Goal: Information Seeking & Learning: Check status

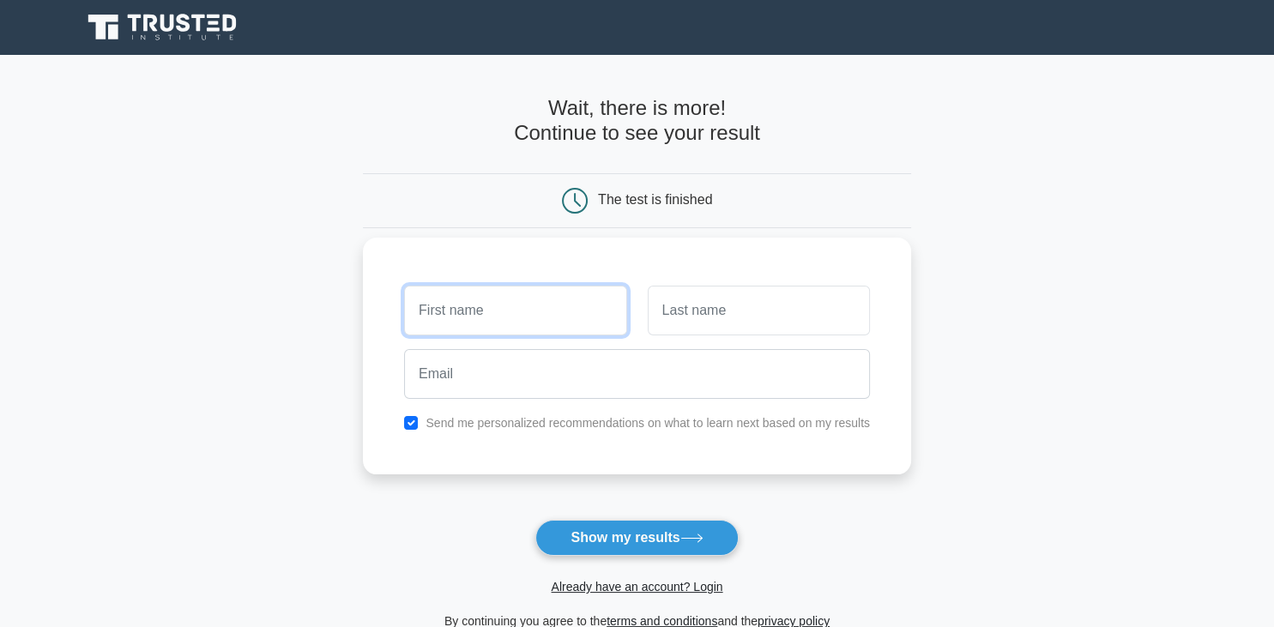
click at [455, 317] on input "text" at bounding box center [515, 311] width 222 height 50
type input "[PERSON_NAME]"
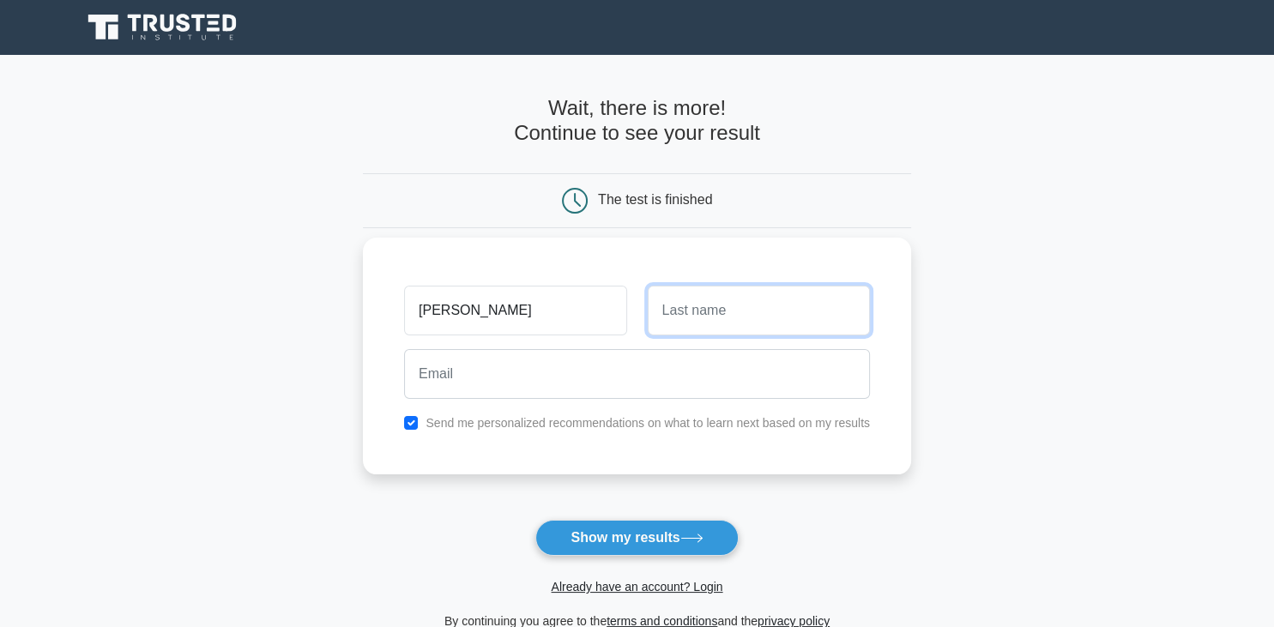
click at [702, 324] on input "text" at bounding box center [759, 311] width 222 height 50
click at [700, 317] on input "text" at bounding box center [759, 311] width 222 height 50
type input "Muvuringi"
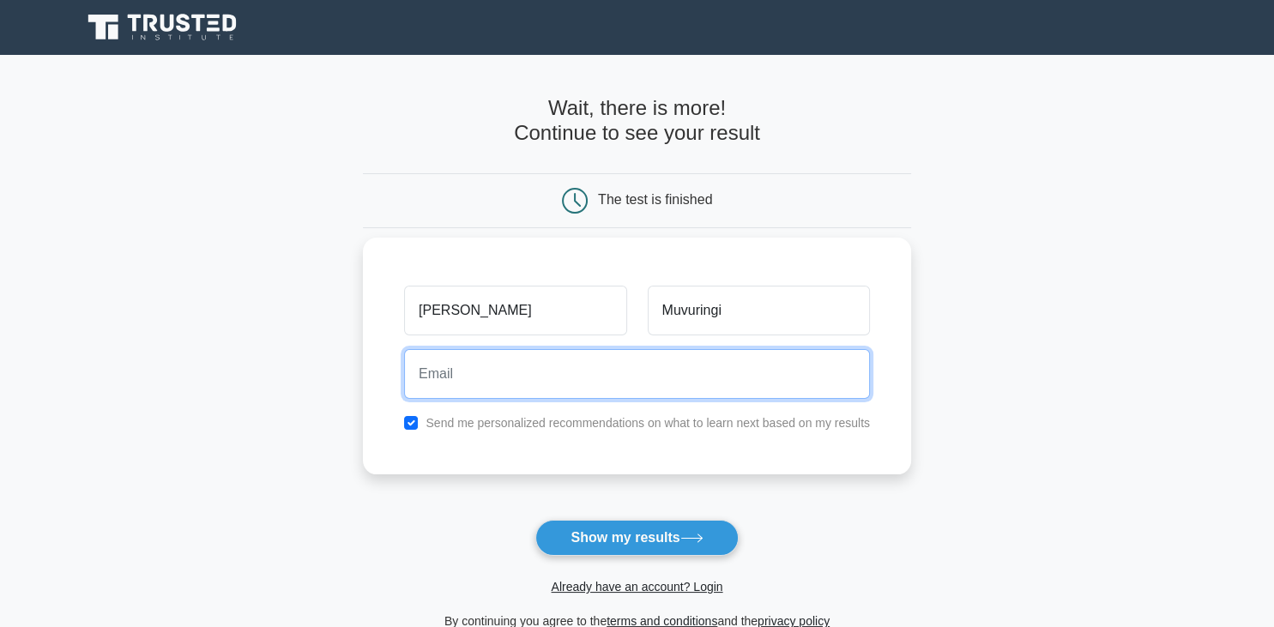
click at [467, 384] on input "email" at bounding box center [637, 374] width 466 height 50
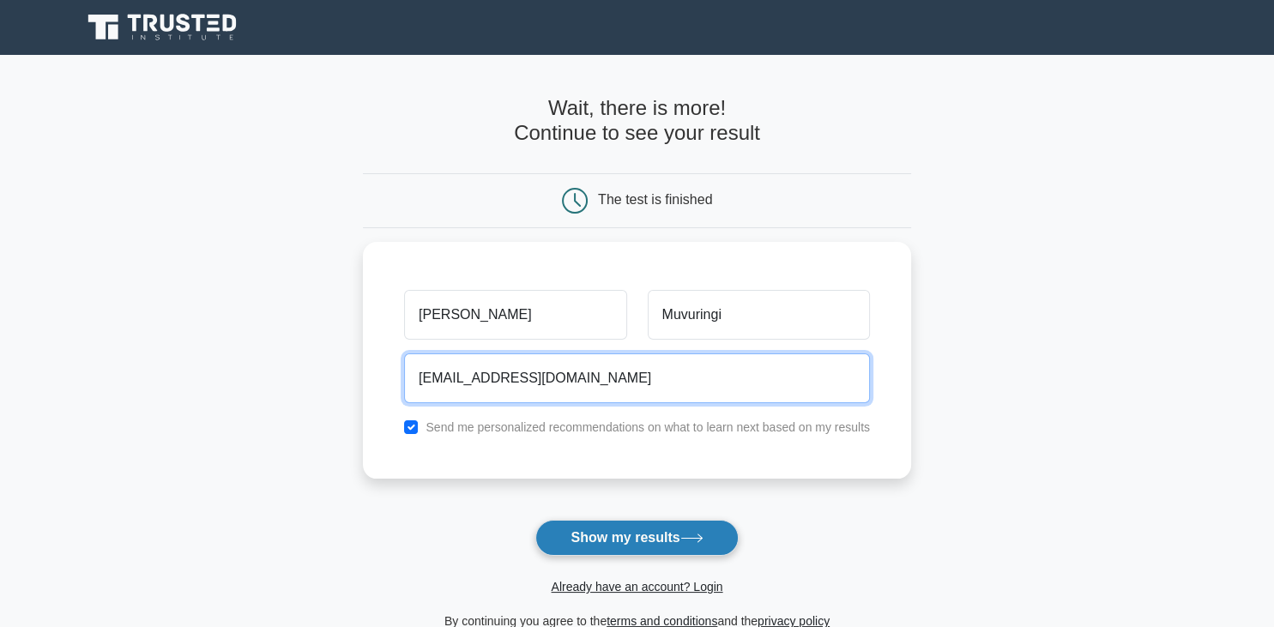
type input "[EMAIL_ADDRESS][DOMAIN_NAME]"
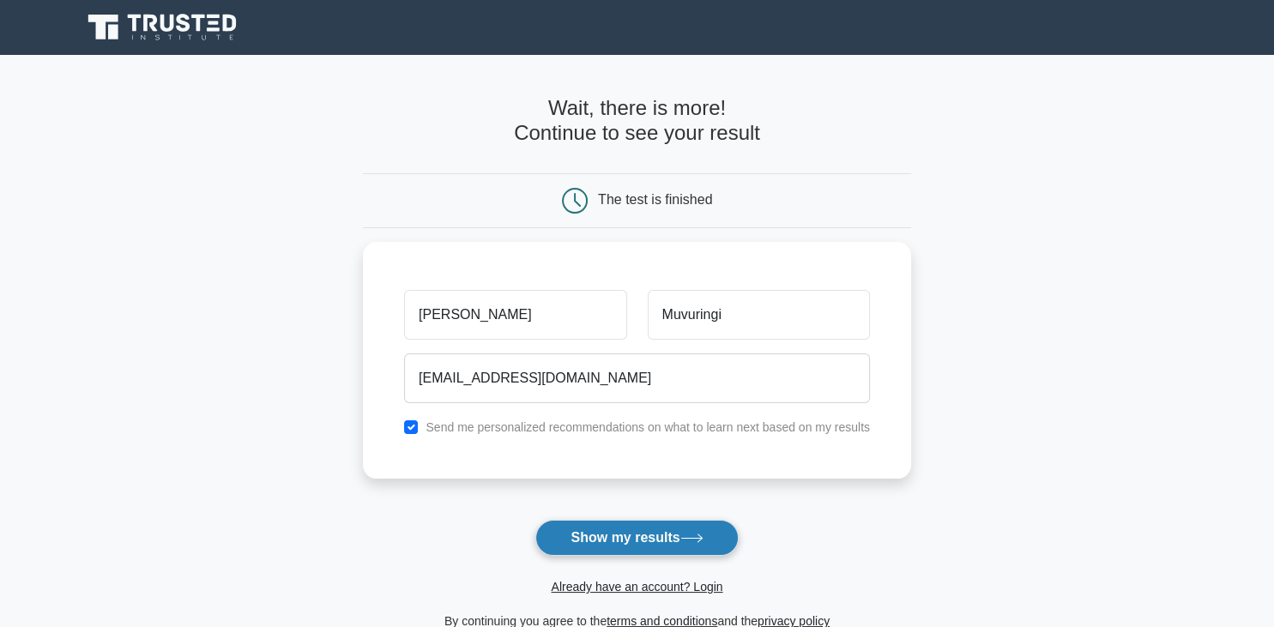
click at [626, 531] on button "Show my results" at bounding box center [636, 538] width 202 height 36
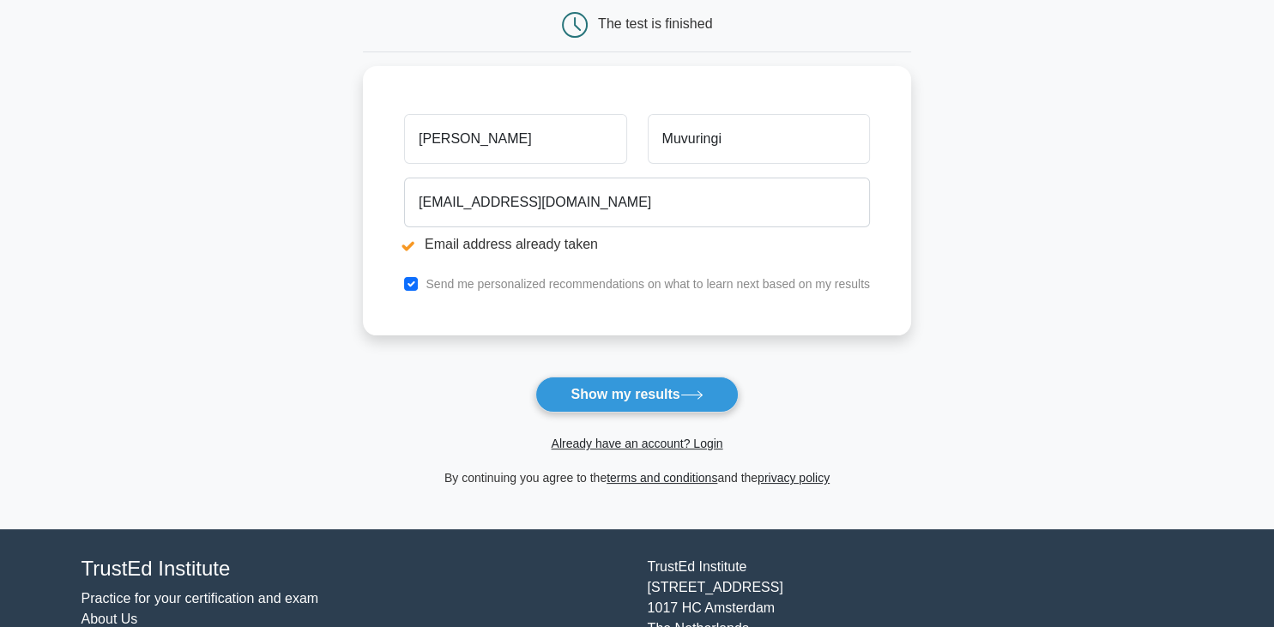
scroll to position [241, 0]
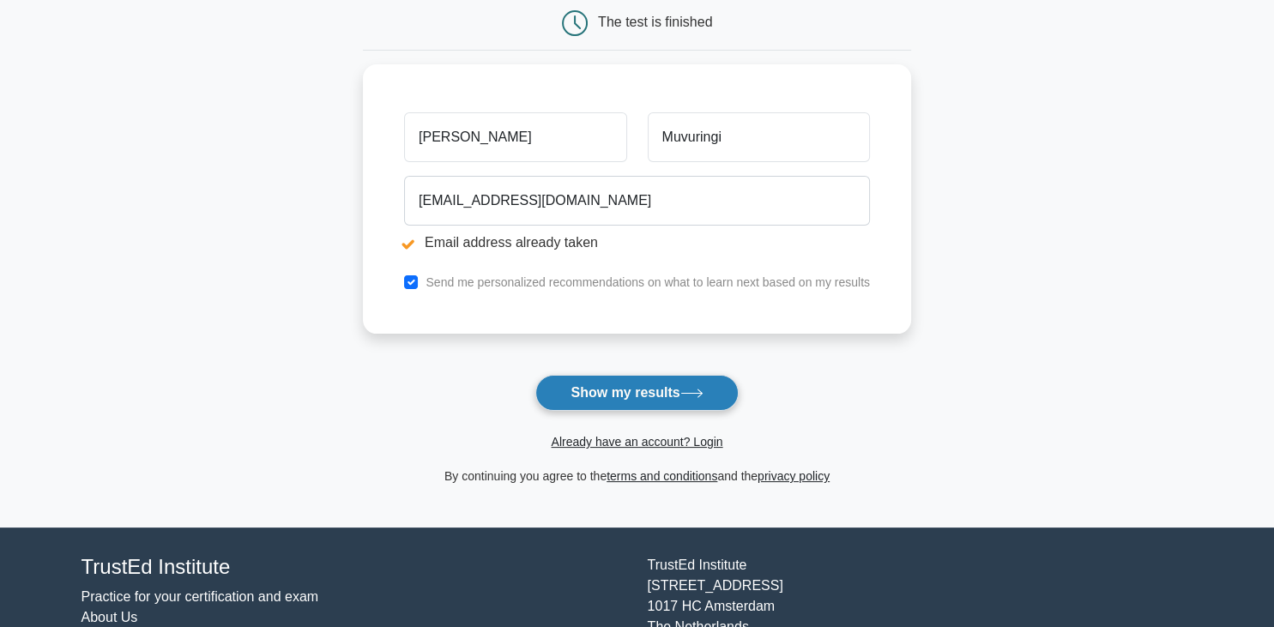
click at [654, 389] on button "Show my results" at bounding box center [636, 393] width 202 height 36
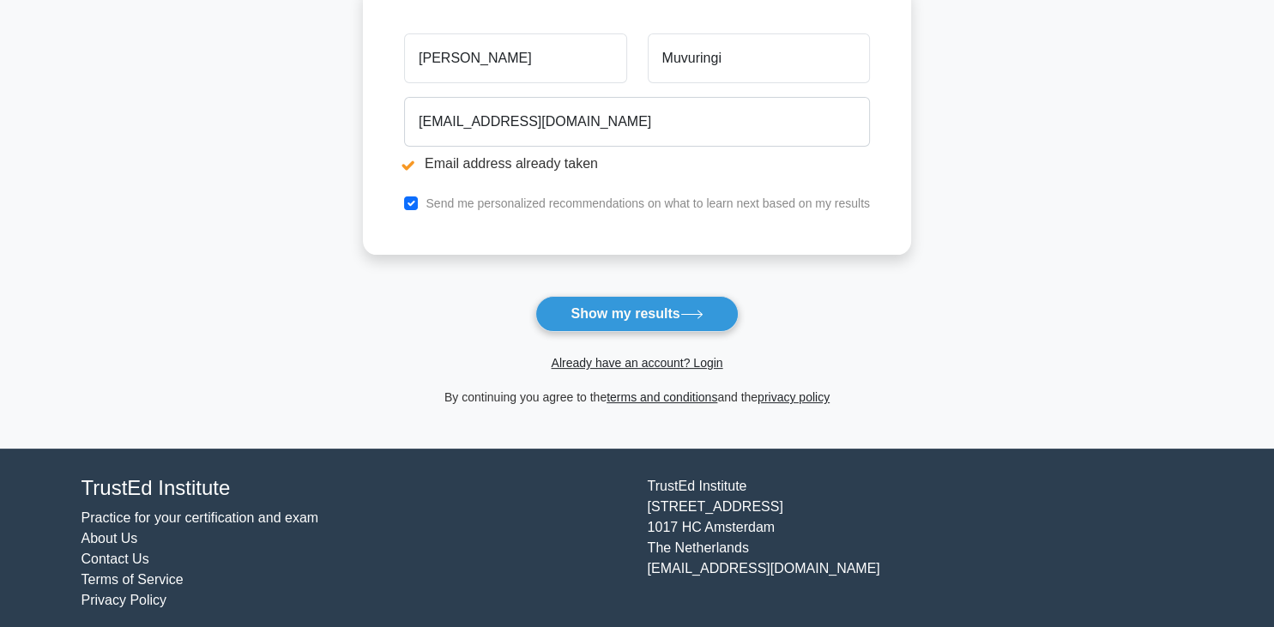
scroll to position [329, 0]
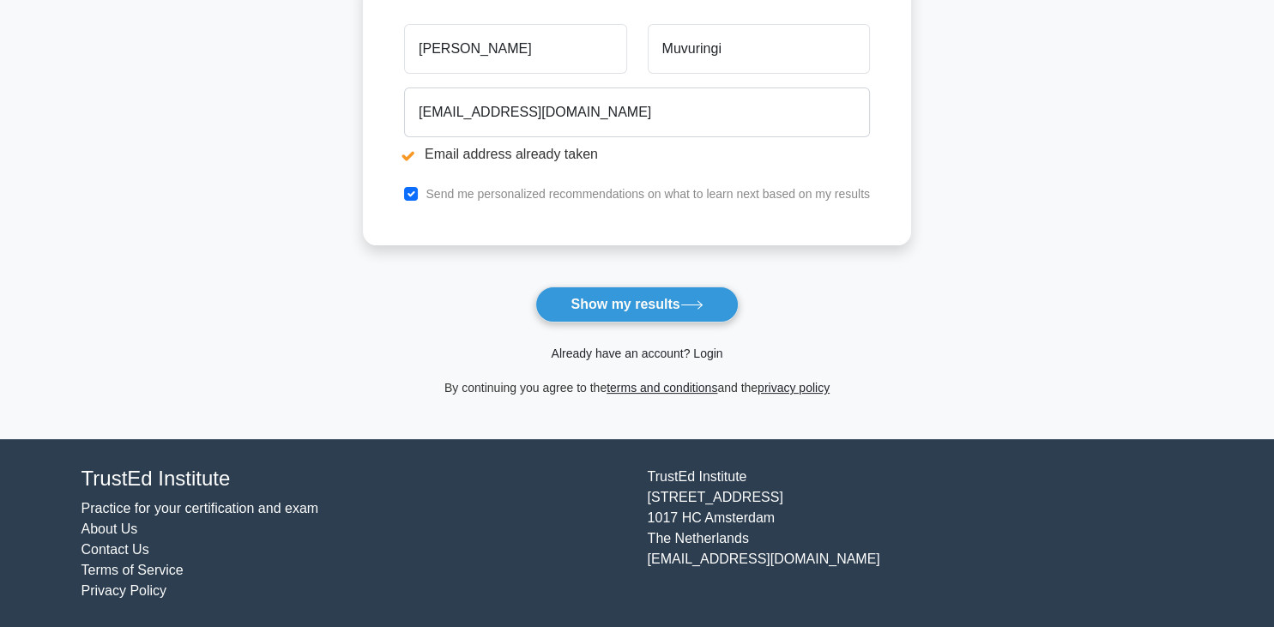
click at [612, 352] on link "Already have an account? Login" at bounding box center [637, 353] width 172 height 14
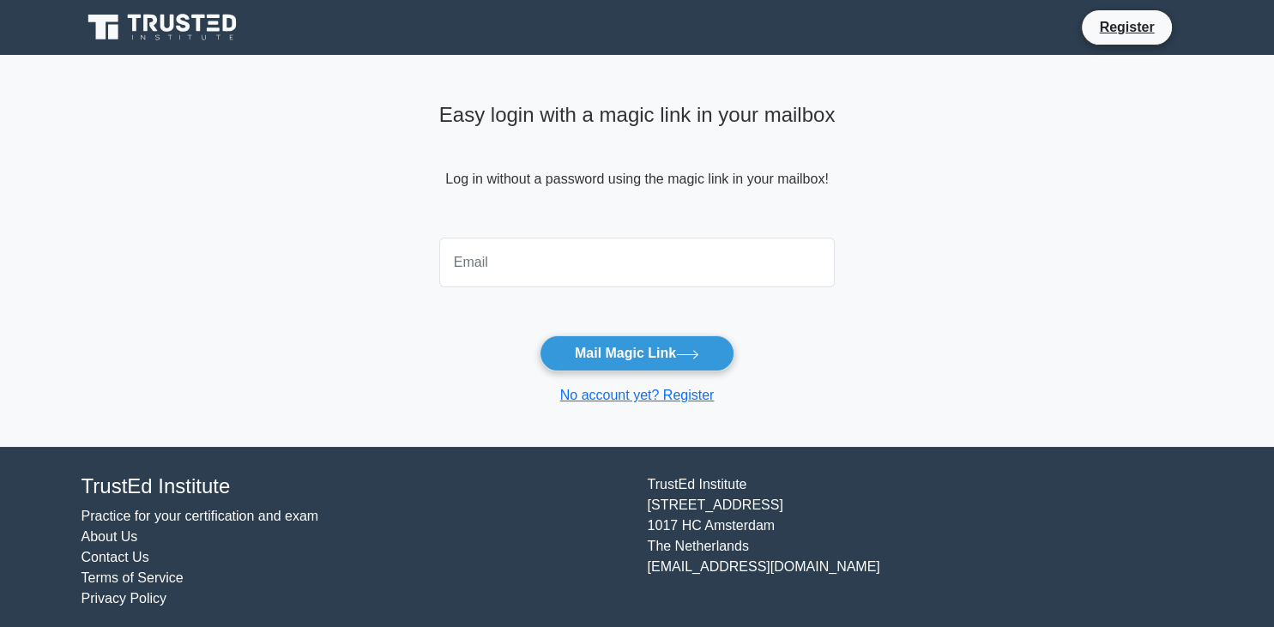
click at [538, 272] on input "email" at bounding box center [637, 263] width 396 height 50
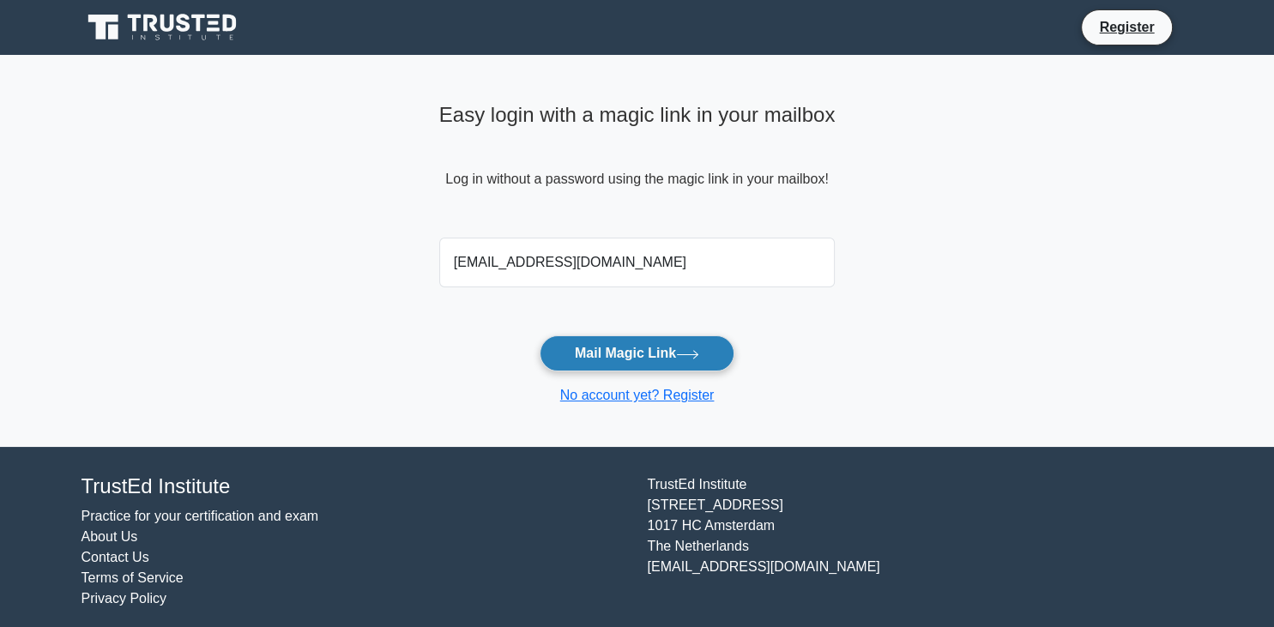
type input "mervispatience@gmail.com"
click at [643, 358] on button "Mail Magic Link" at bounding box center [636, 353] width 195 height 36
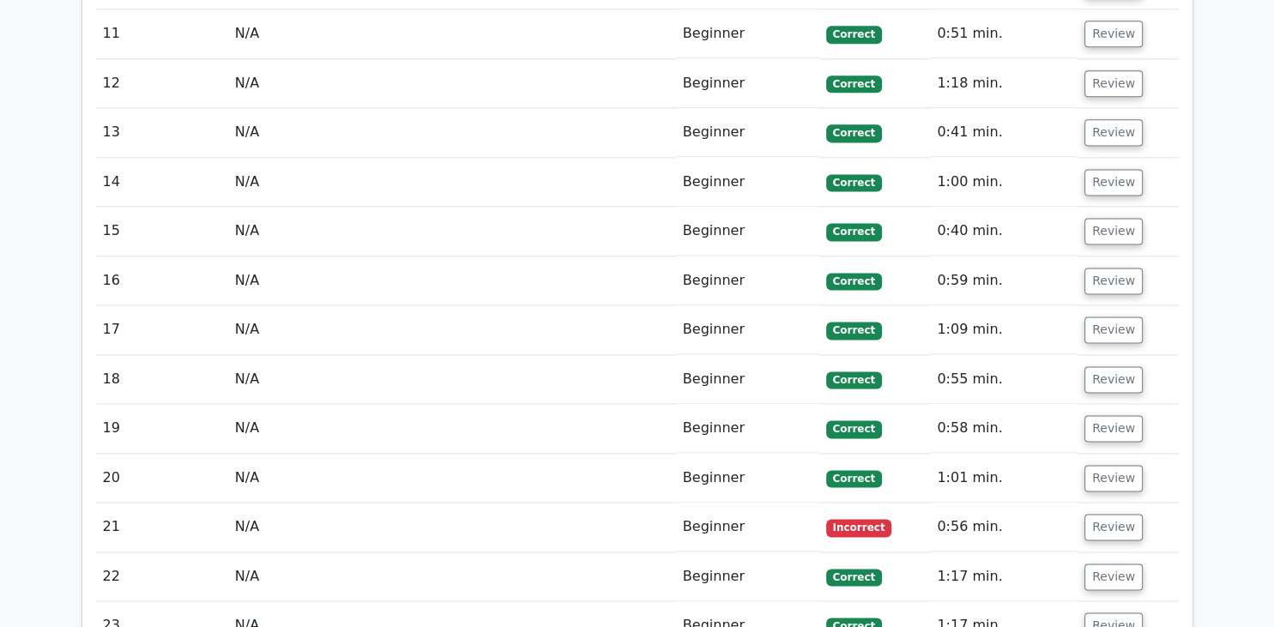
scroll to position [2248, 0]
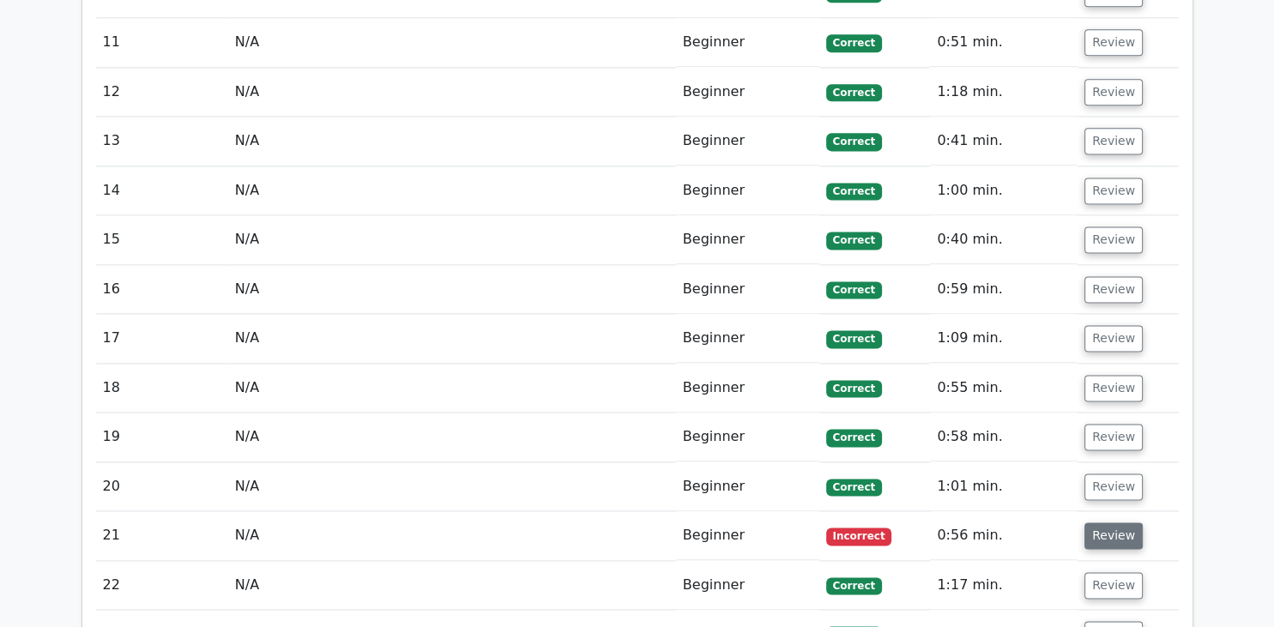
click at [1100, 522] on button "Review" at bounding box center [1113, 535] width 58 height 27
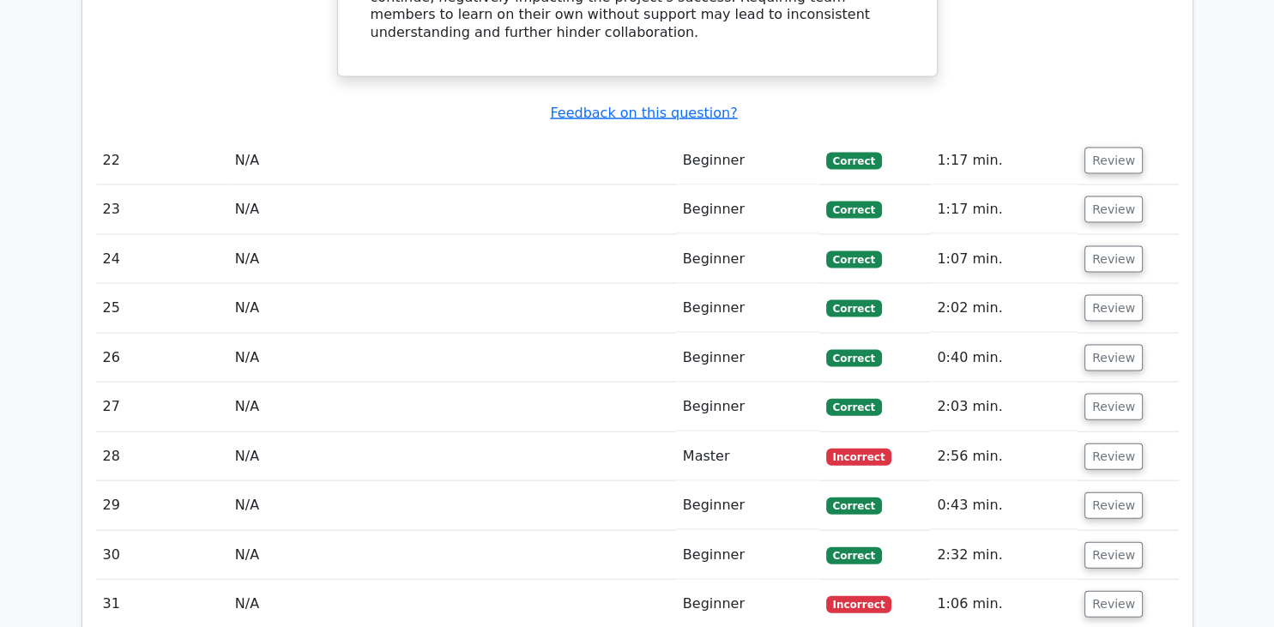
scroll to position [3598, 0]
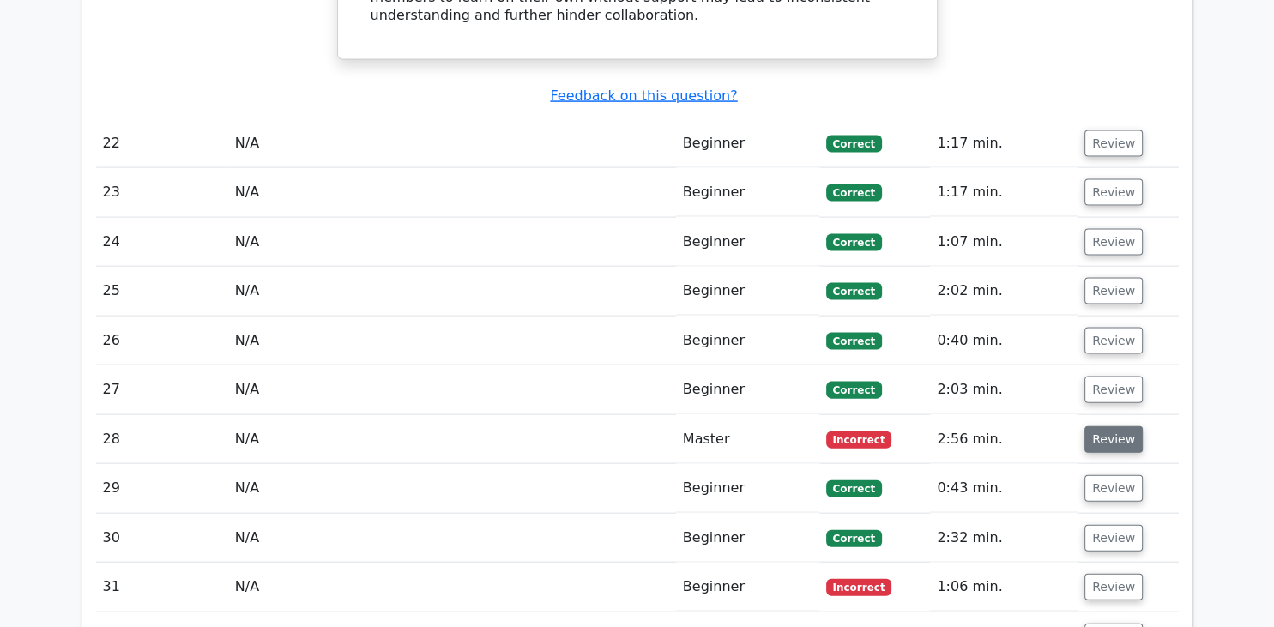
click at [1117, 425] on button "Review" at bounding box center [1113, 438] width 58 height 27
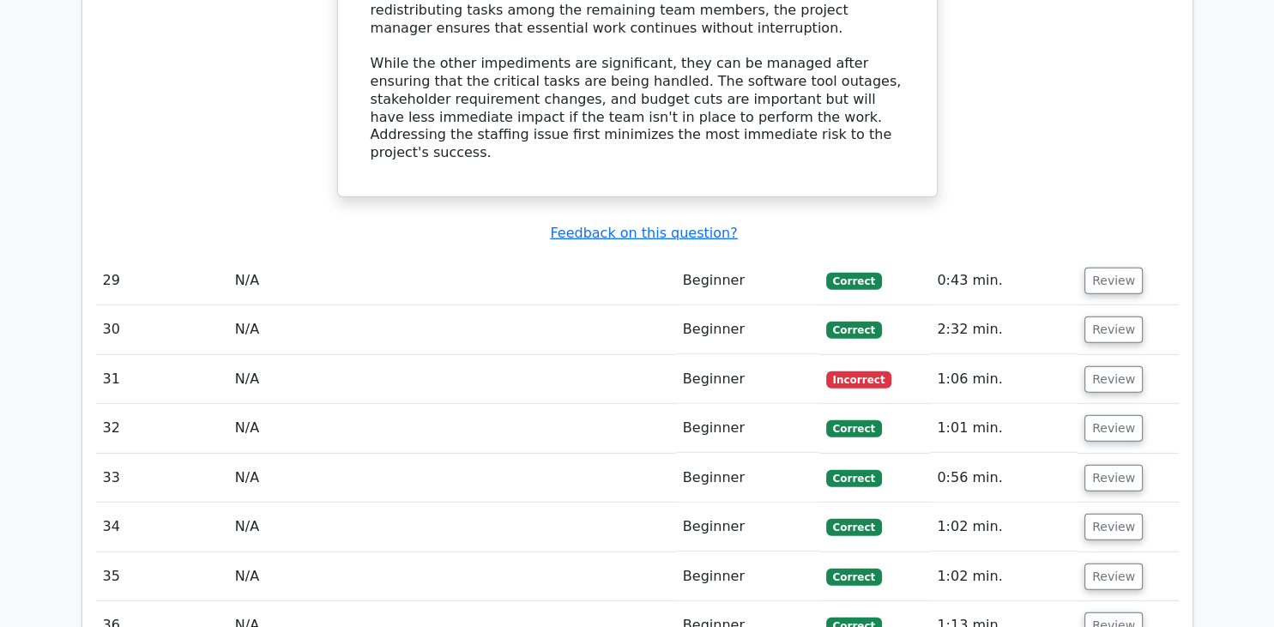
scroll to position [4805, 0]
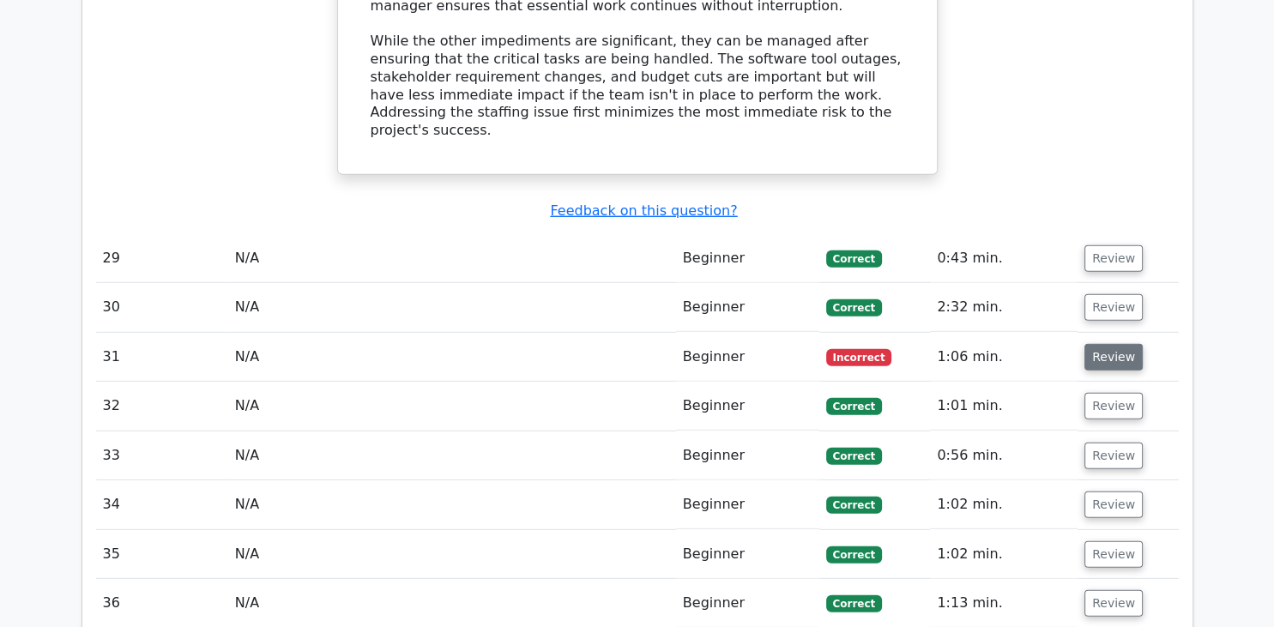
click at [1100, 343] on button "Review" at bounding box center [1113, 356] width 58 height 27
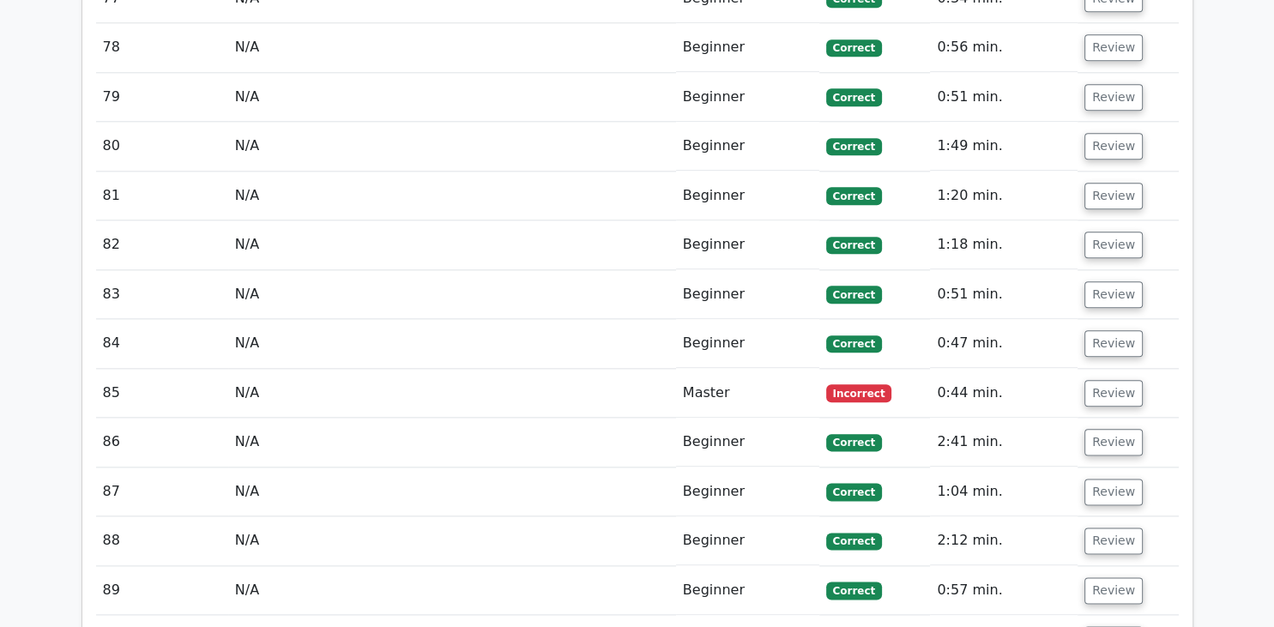
scroll to position [8361, 0]
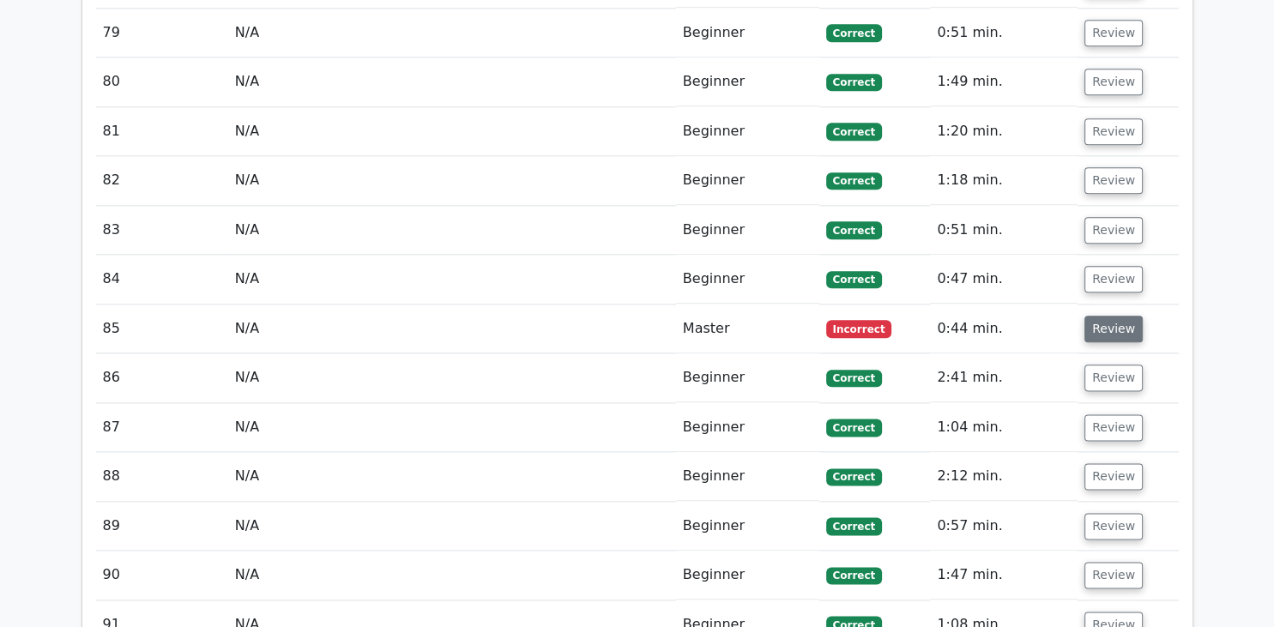
click at [1107, 316] on button "Review" at bounding box center [1113, 329] width 58 height 27
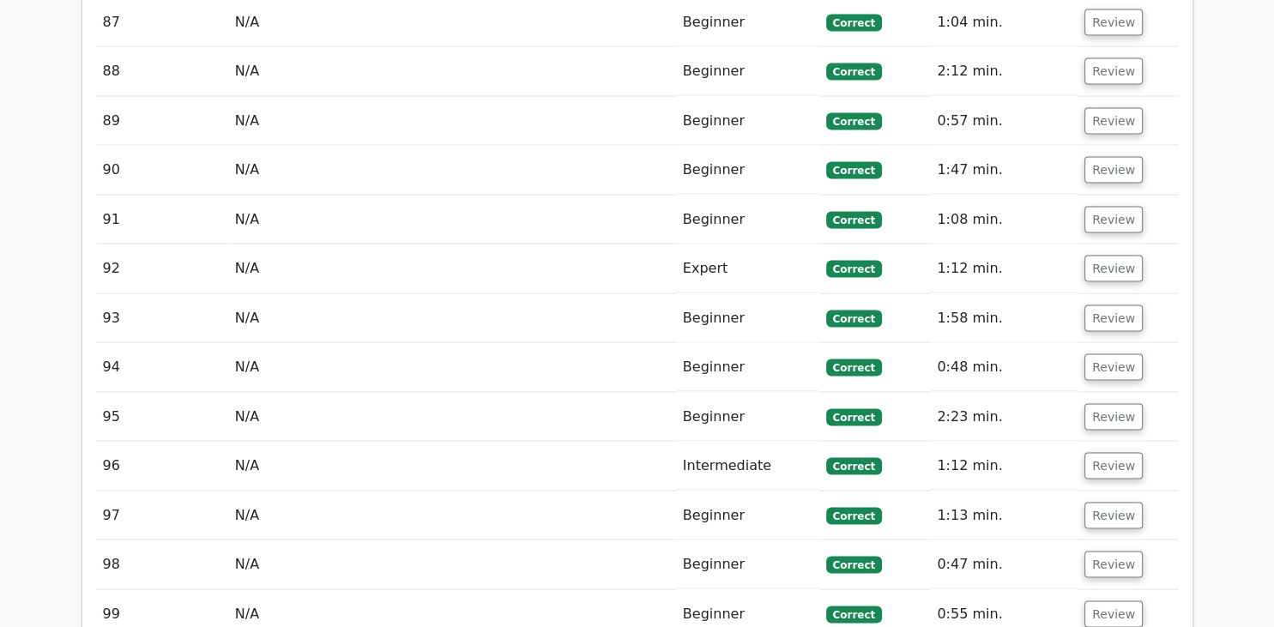
scroll to position [9546, 0]
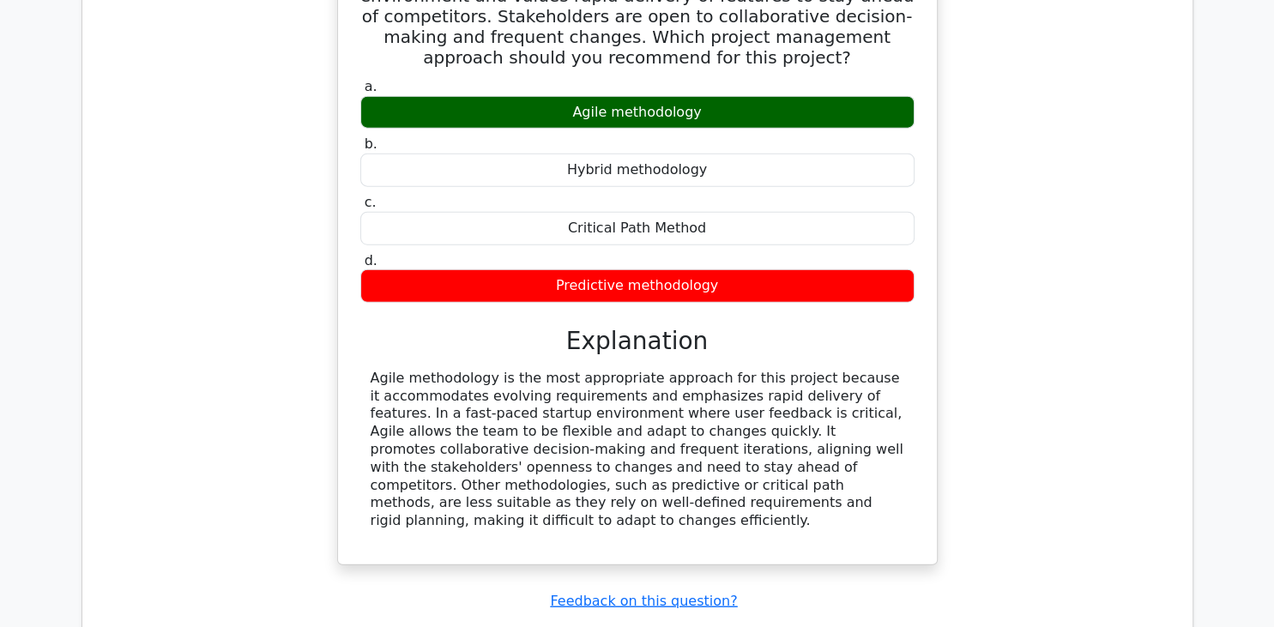
scroll to position [10459, 0]
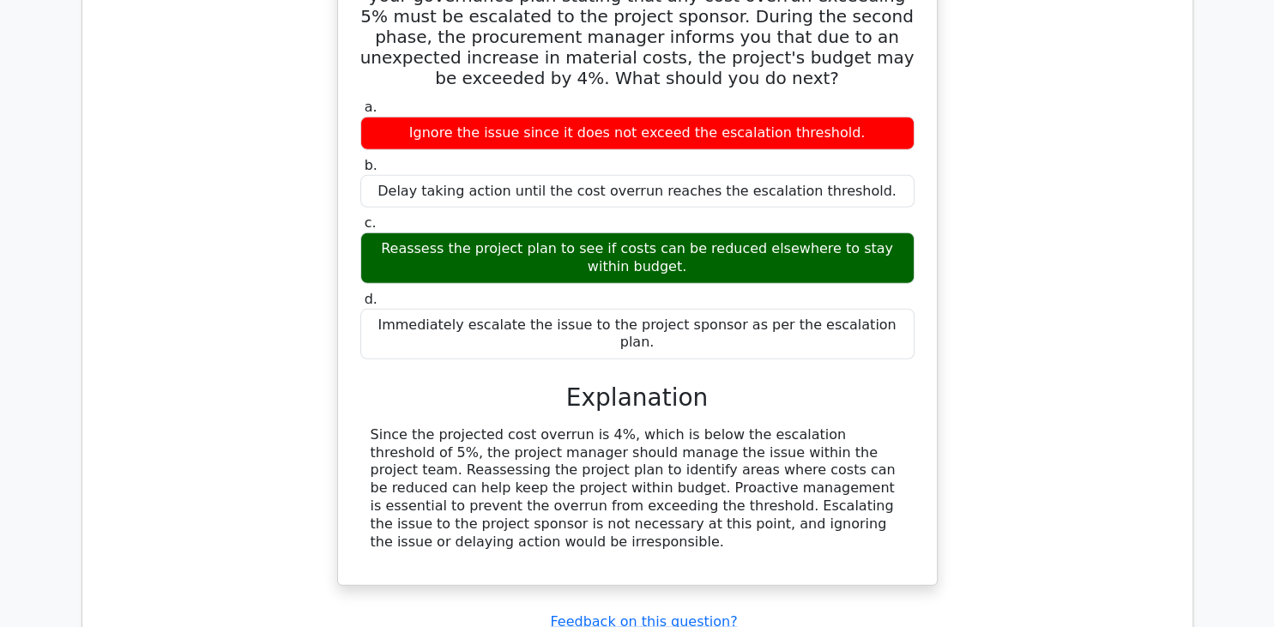
scroll to position [11316, 0]
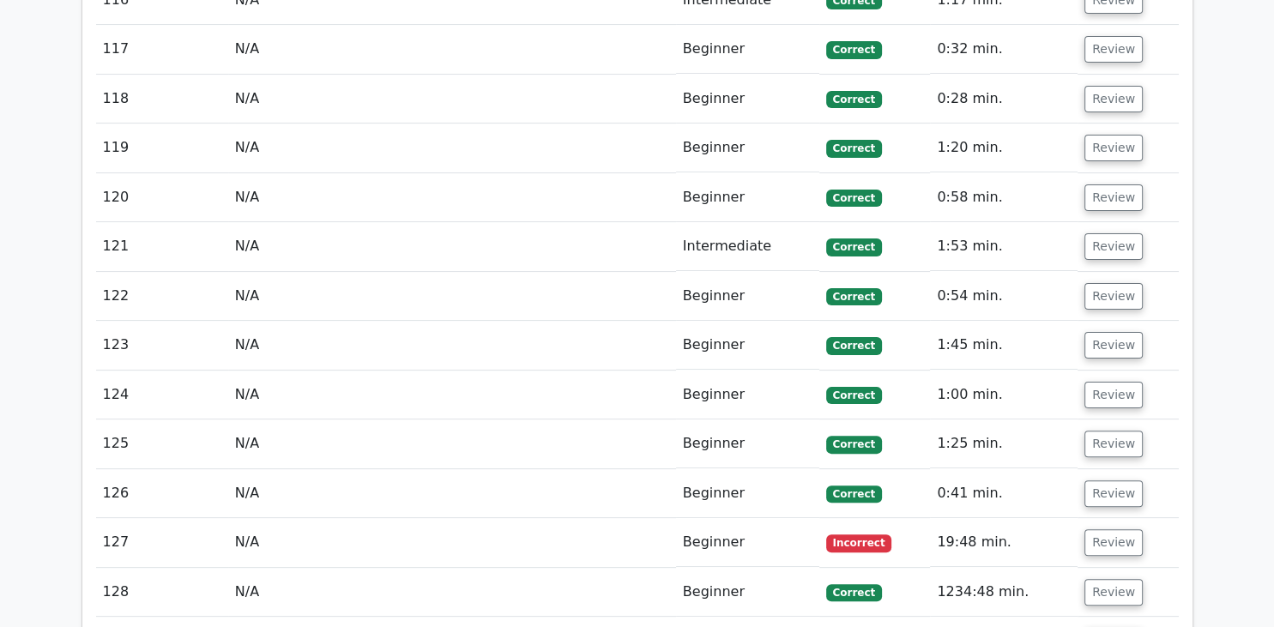
scroll to position [13043, 0]
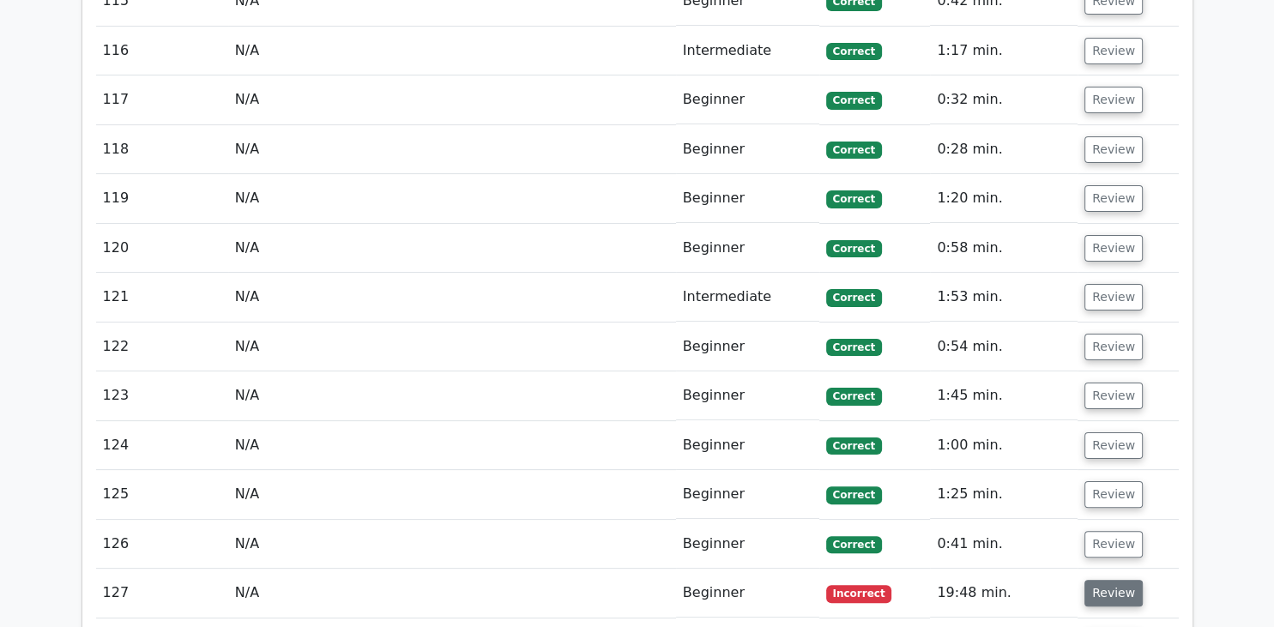
click at [1103, 580] on button "Review" at bounding box center [1113, 593] width 58 height 27
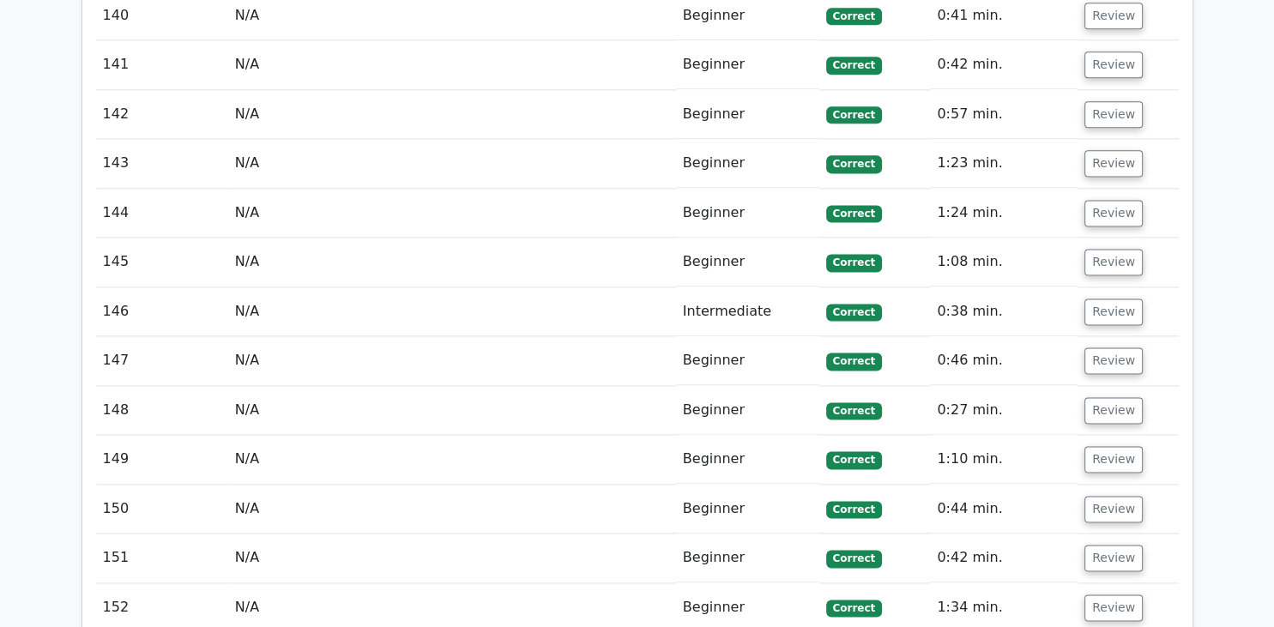
scroll to position [14973, 0]
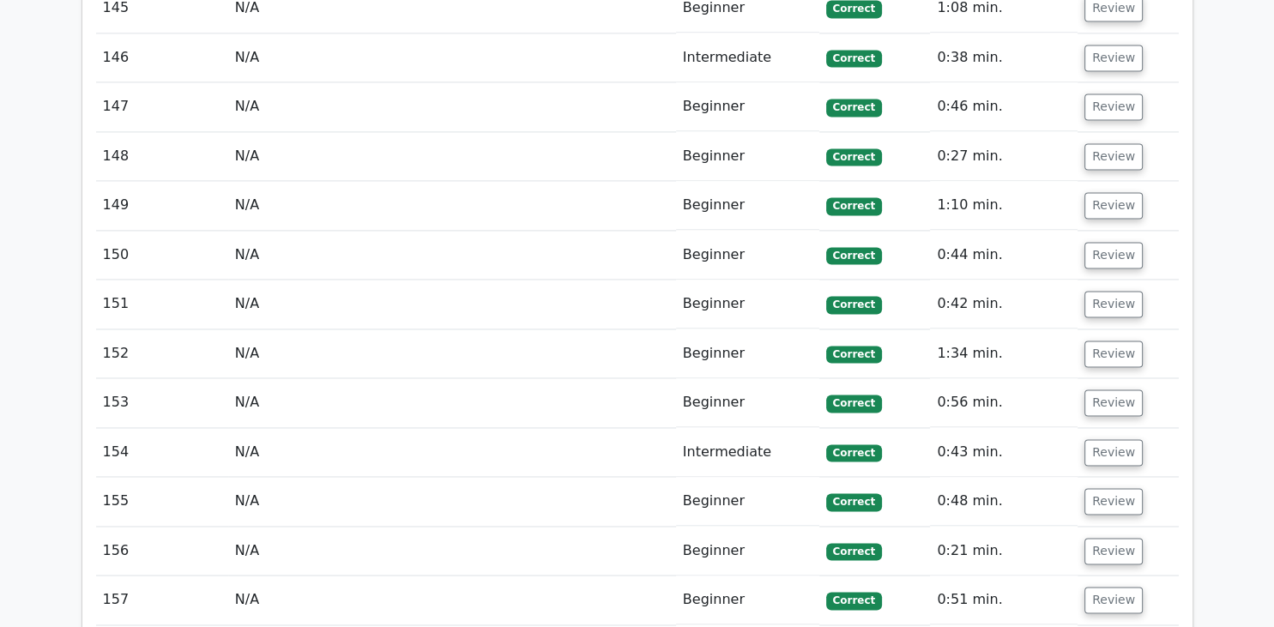
scroll to position [15248, 0]
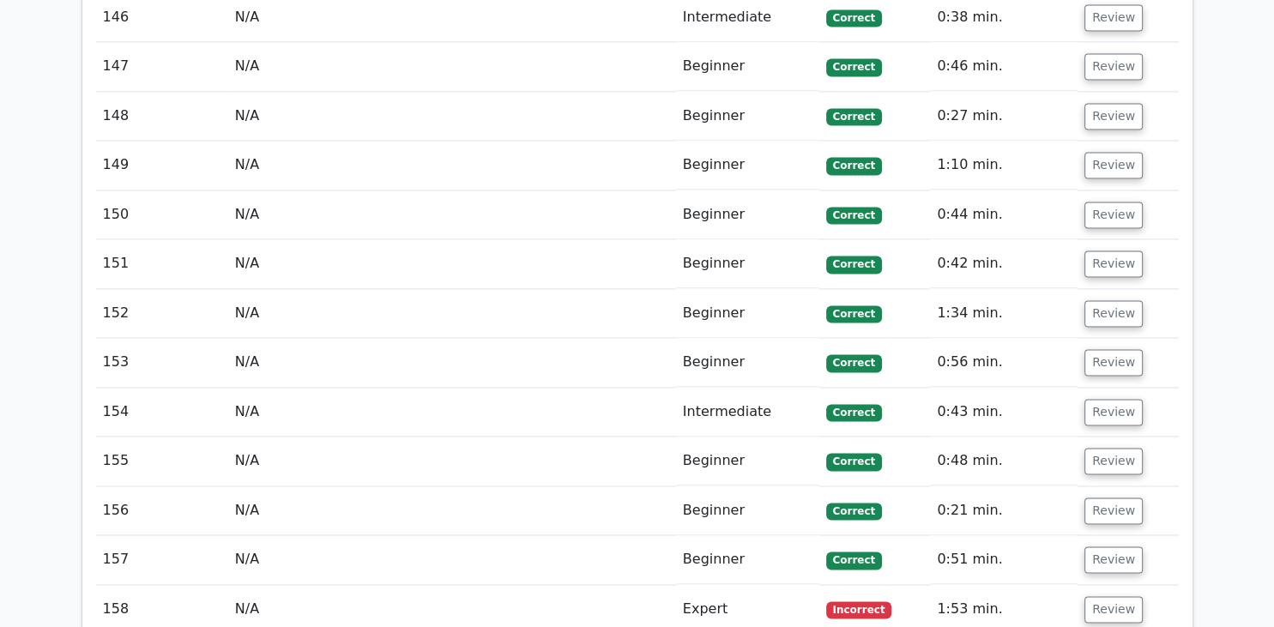
drag, startPoint x: 1269, startPoint y: 549, endPoint x: 1273, endPoint y: 558, distance: 10.0
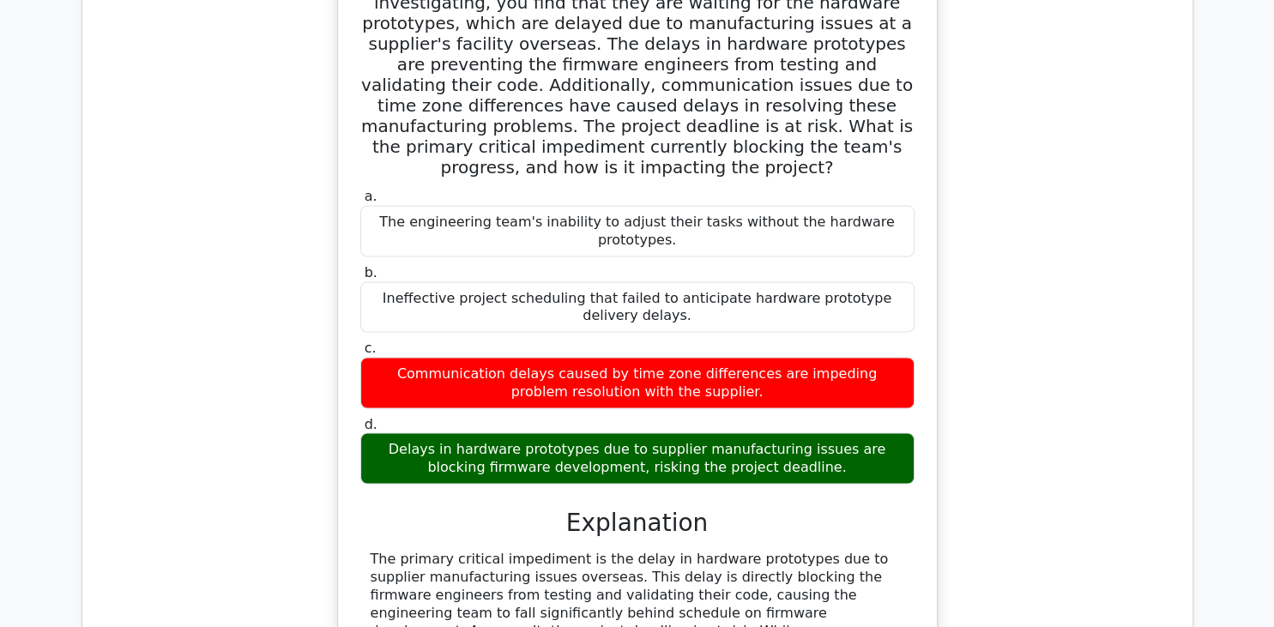
scroll to position [15961, 0]
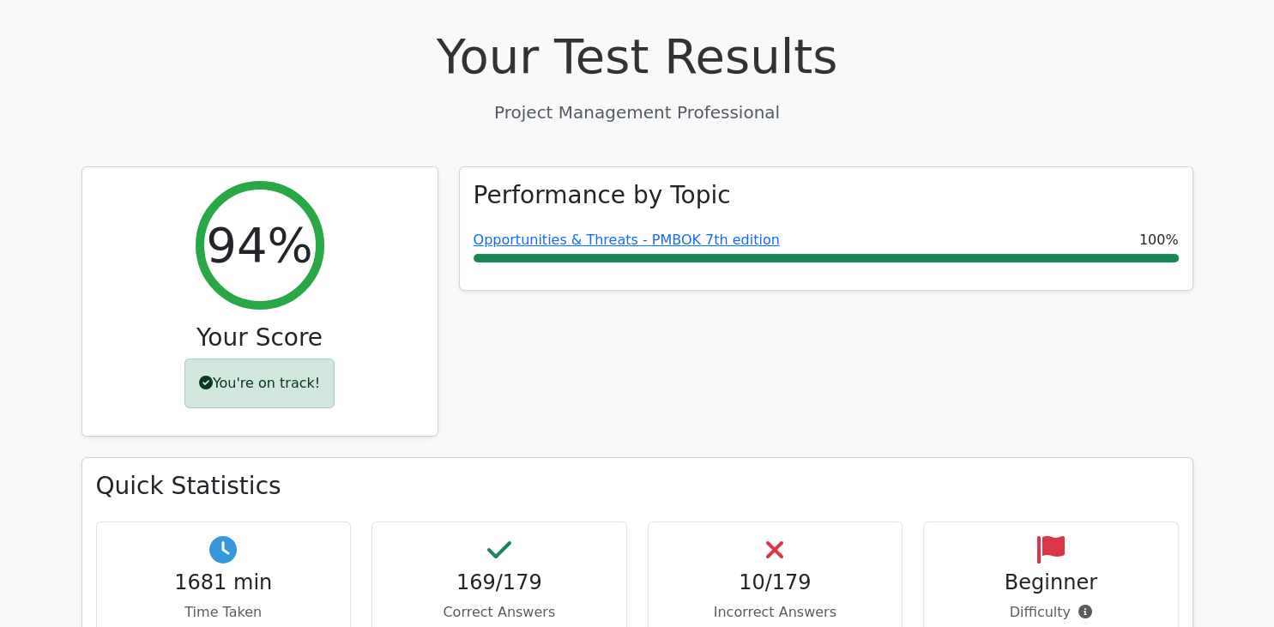
scroll to position [0, 0]
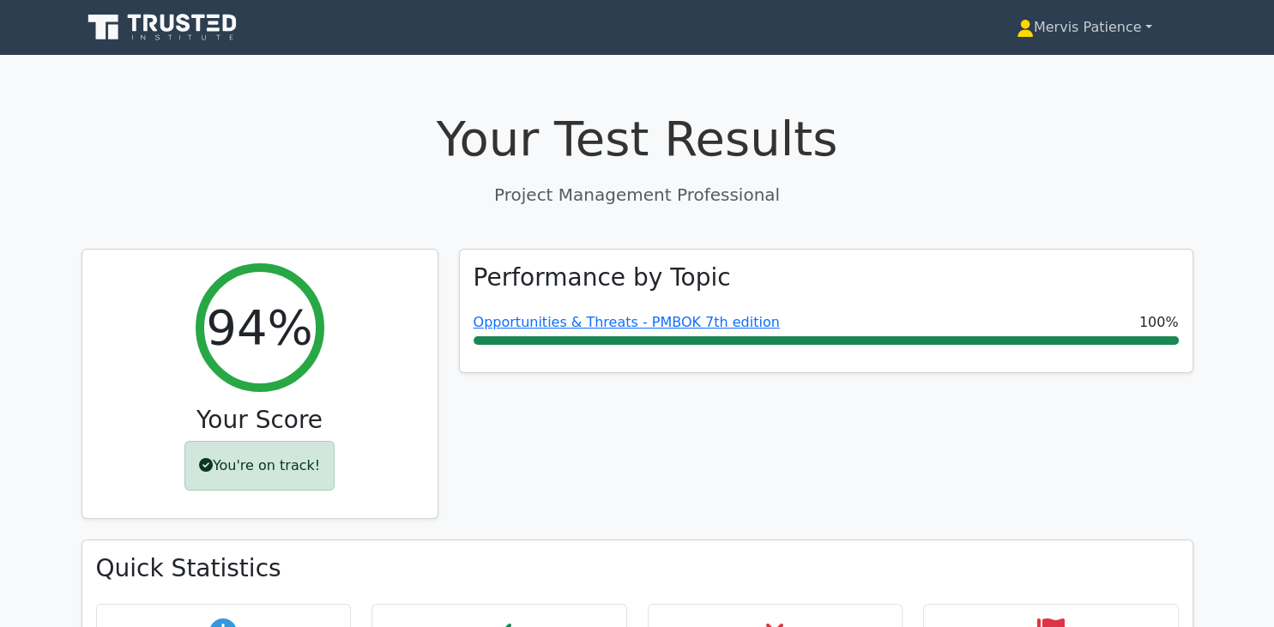
click at [1145, 28] on link "[PERSON_NAME]" at bounding box center [1084, 27] width 218 height 34
click at [1150, 23] on link "[PERSON_NAME]" at bounding box center [1084, 27] width 218 height 34
click at [1014, 74] on link "Profile" at bounding box center [1044, 67] width 136 height 27
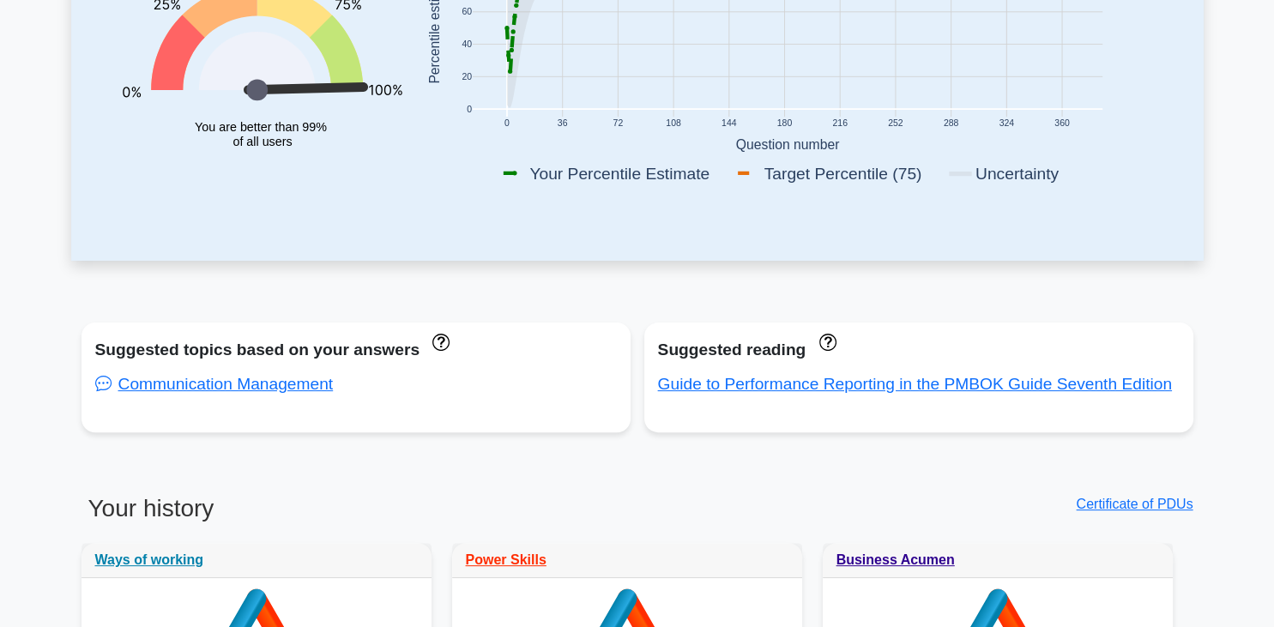
scroll to position [388, 0]
